Goal: Information Seeking & Learning: Learn about a topic

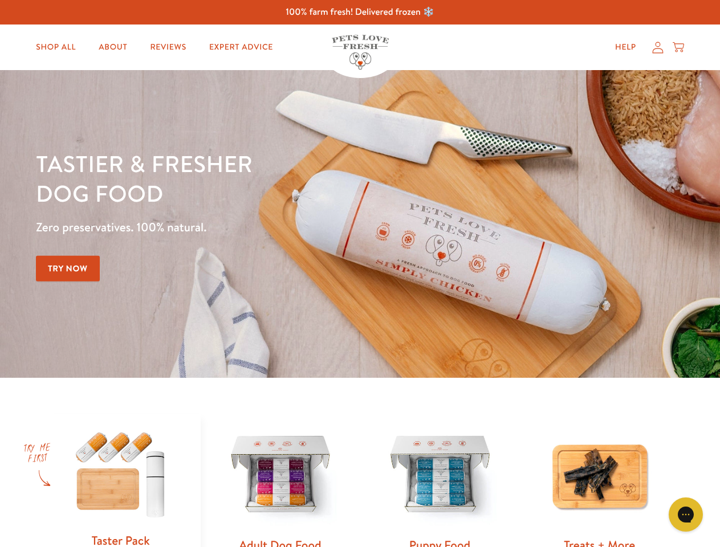
click at [360, 274] on div "Tastier & fresher dog food Zero preservatives. 100% natural. Try Now" at bounding box center [252, 224] width 432 height 150
click at [686, 515] on icon "Gorgias live chat" at bounding box center [685, 514] width 11 height 11
